Goal: Information Seeking & Learning: Learn about a topic

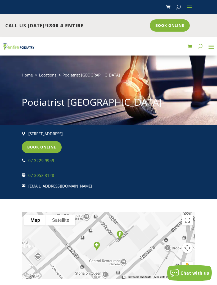
click at [211, 47] on span at bounding box center [211, 46] width 8 height 8
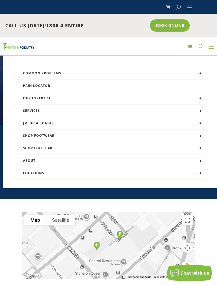
click at [202, 72] on link at bounding box center [201, 73] width 12 height 12
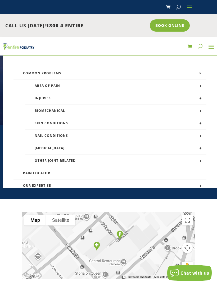
click at [200, 137] on link at bounding box center [201, 135] width 12 height 12
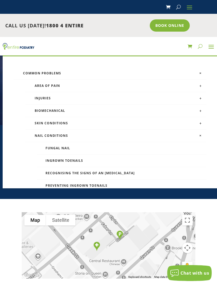
click at [71, 147] on link "Fungal nail" at bounding box center [121, 148] width 169 height 12
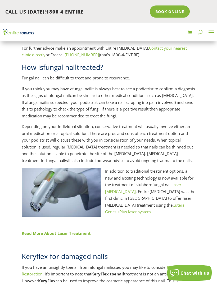
scroll to position [589, 0]
click at [182, 182] on link "laser podiatry" at bounding box center [143, 188] width 76 height 12
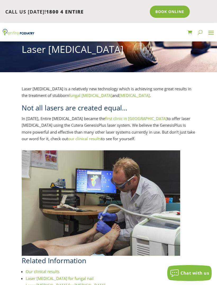
scroll to position [49, 0]
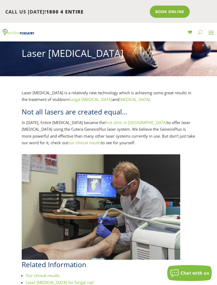
click at [210, 34] on span at bounding box center [211, 32] width 8 height 8
